Goal: Check status: Check status

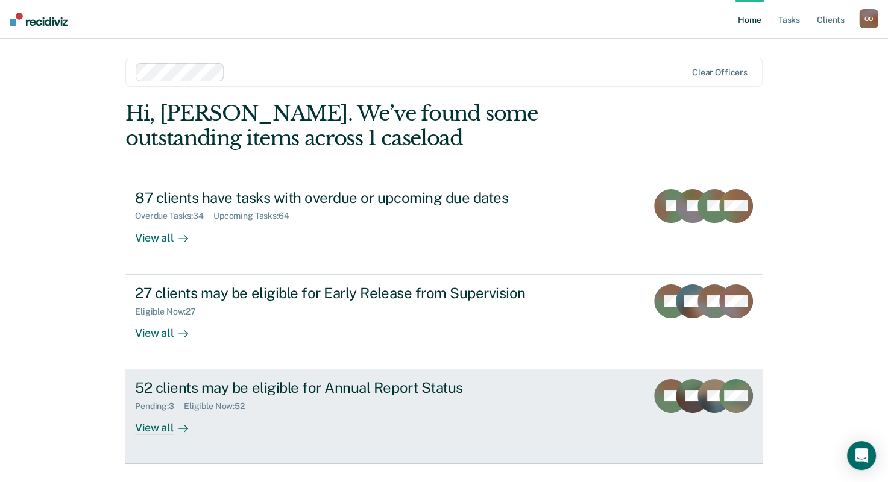
click at [362, 404] on div "Pending : 3 Eligible Now : 52" at bounding box center [346, 404] width 423 height 15
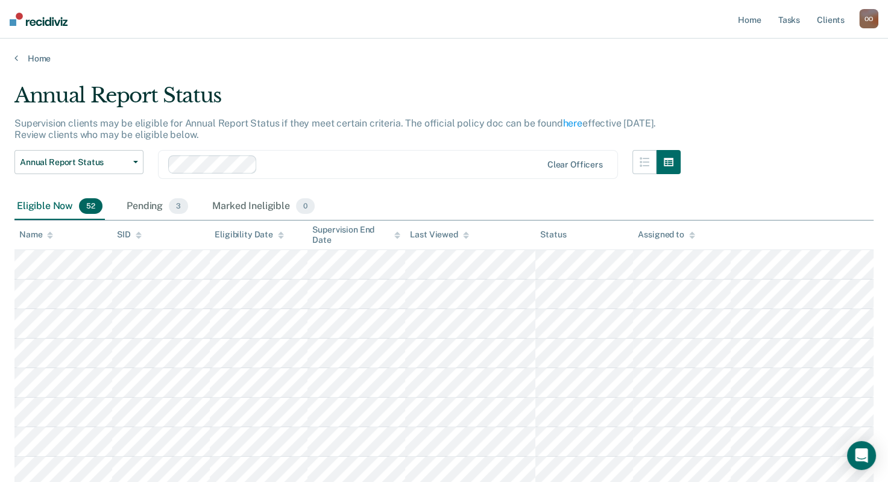
scroll to position [1174, 0]
